Goal: Transaction & Acquisition: Purchase product/service

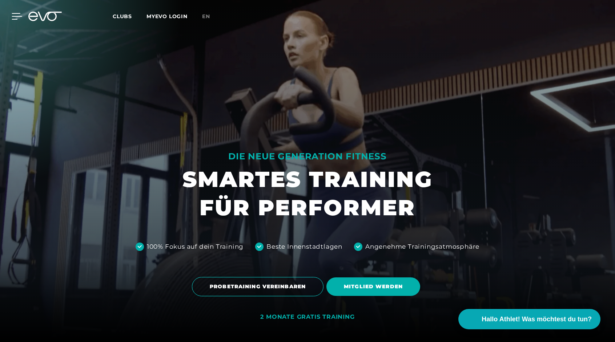
click at [14, 17] on icon at bounding box center [17, 16] width 11 height 7
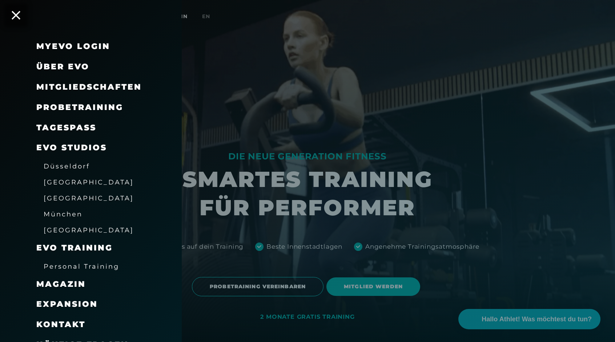
click at [60, 68] on span "Über EVO" at bounding box center [62, 67] width 53 height 10
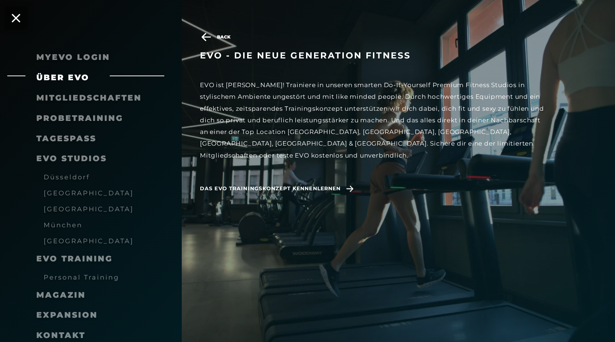
click at [65, 96] on span "Mitgliedschaften" at bounding box center [88, 98] width 105 height 10
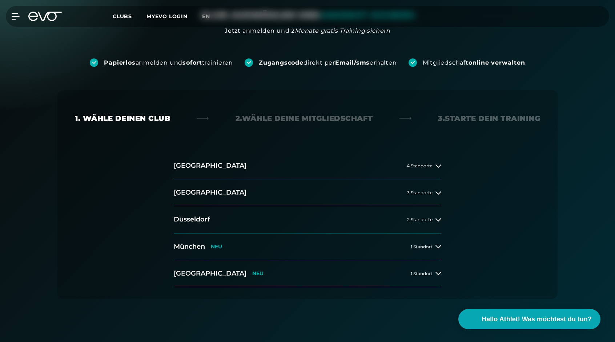
scroll to position [109, 0]
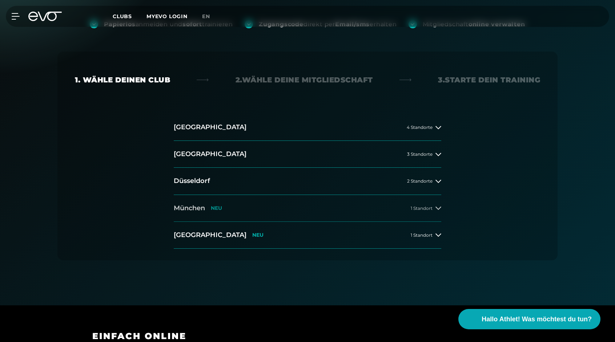
click at [422, 208] on span "1 Standort" at bounding box center [422, 208] width 22 height 5
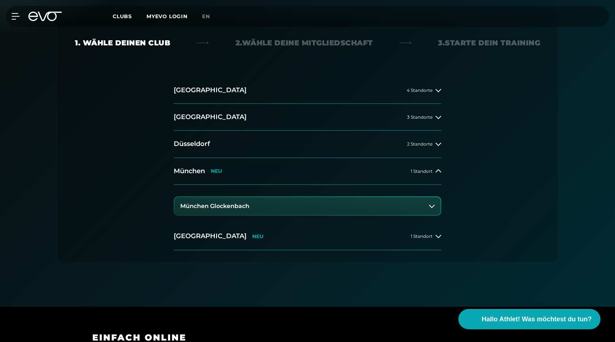
scroll to position [0, 0]
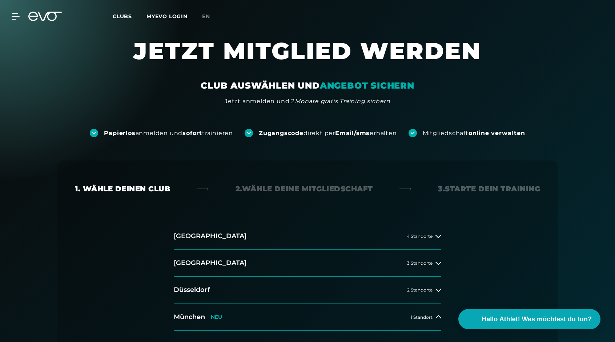
click at [116, 17] on span "Clubs" at bounding box center [122, 16] width 19 height 7
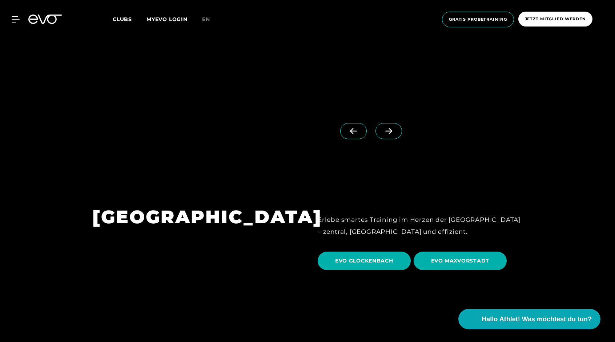
scroll to position [2129, 0]
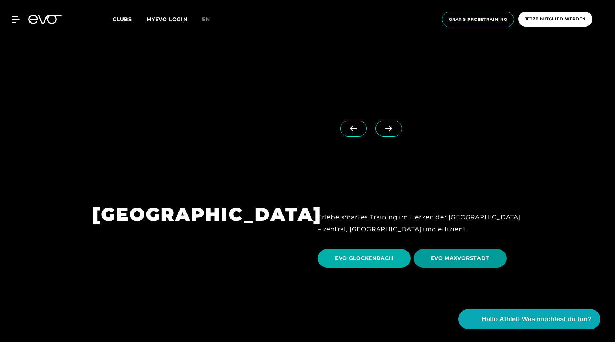
click at [462, 249] on span "EVO MAXVORSTADT" at bounding box center [460, 258] width 93 height 19
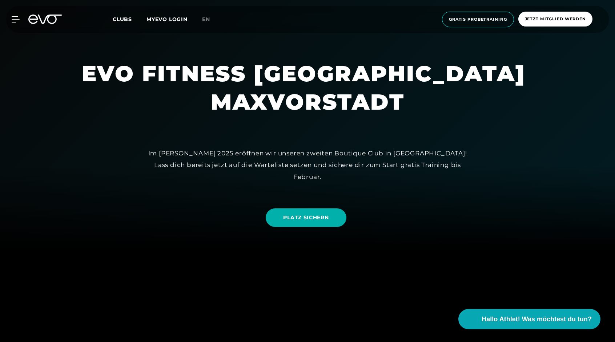
scroll to position [88, 0]
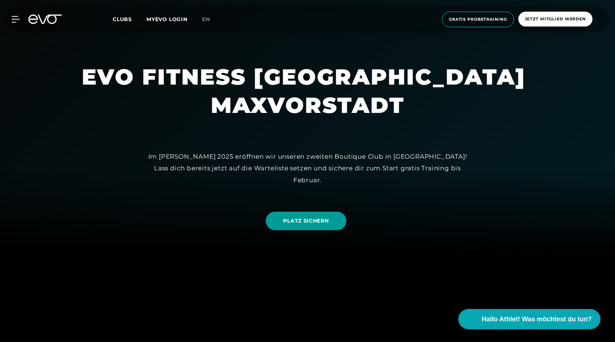
click at [334, 226] on link "PLATZ SICHERN" at bounding box center [306, 221] width 80 height 19
click at [15, 18] on icon at bounding box center [17, 19] width 11 height 7
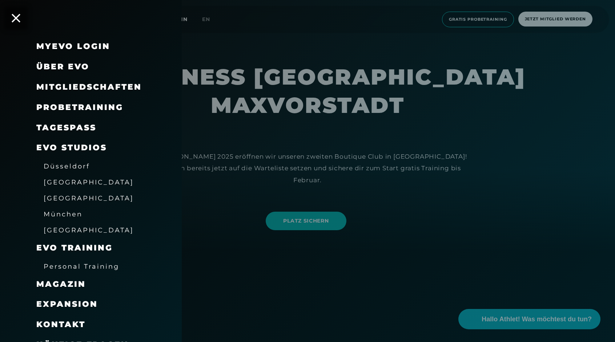
click at [56, 64] on span "Über EVO" at bounding box center [62, 67] width 53 height 10
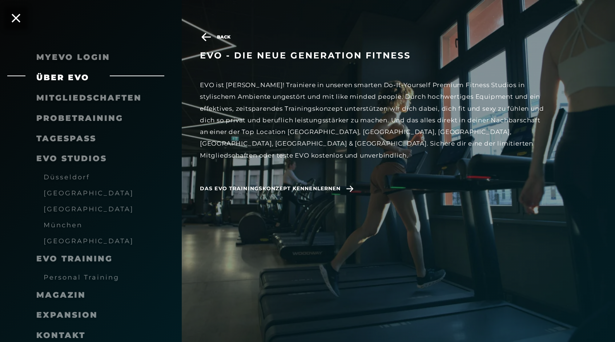
scroll to position [174, 0]
click at [69, 138] on link "TAGESPASS" at bounding box center [66, 139] width 60 height 10
click at [71, 95] on span "Mitgliedschaften" at bounding box center [88, 98] width 105 height 10
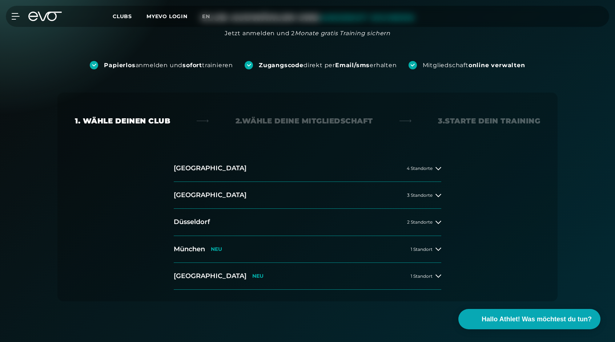
scroll to position [83, 0]
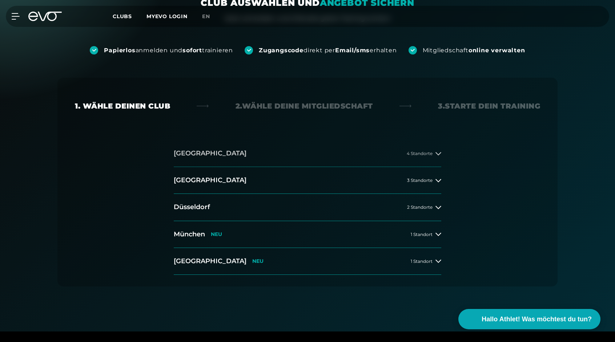
click at [421, 151] on span "4 Standorte" at bounding box center [420, 153] width 26 height 5
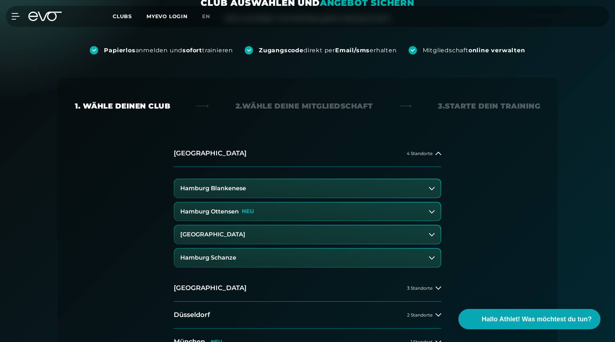
click at [315, 186] on button "Hamburg Blankenese" at bounding box center [307, 189] width 266 height 18
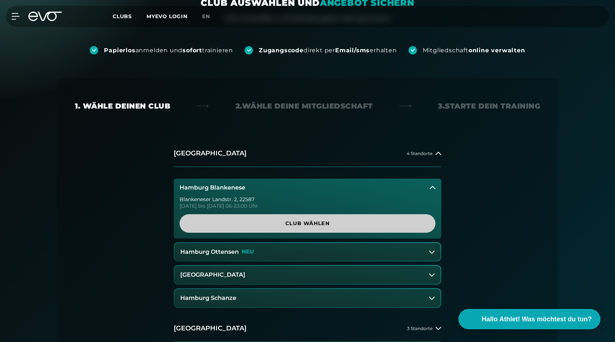
click at [320, 223] on span "Club wählen" at bounding box center [307, 224] width 221 height 8
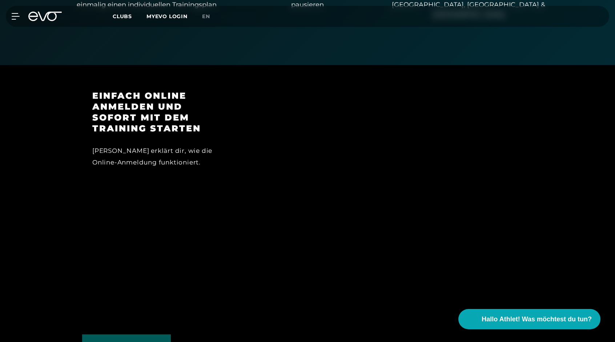
scroll to position [678, 0]
